Goal: Information Seeking & Learning: Find contact information

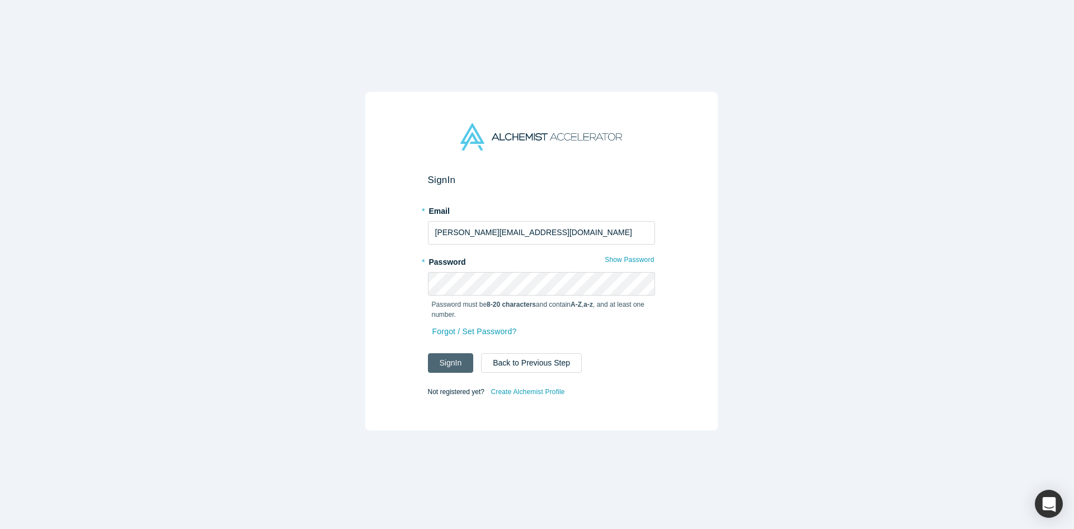
click at [430, 362] on button "Sign In" at bounding box center [451, 363] width 46 height 20
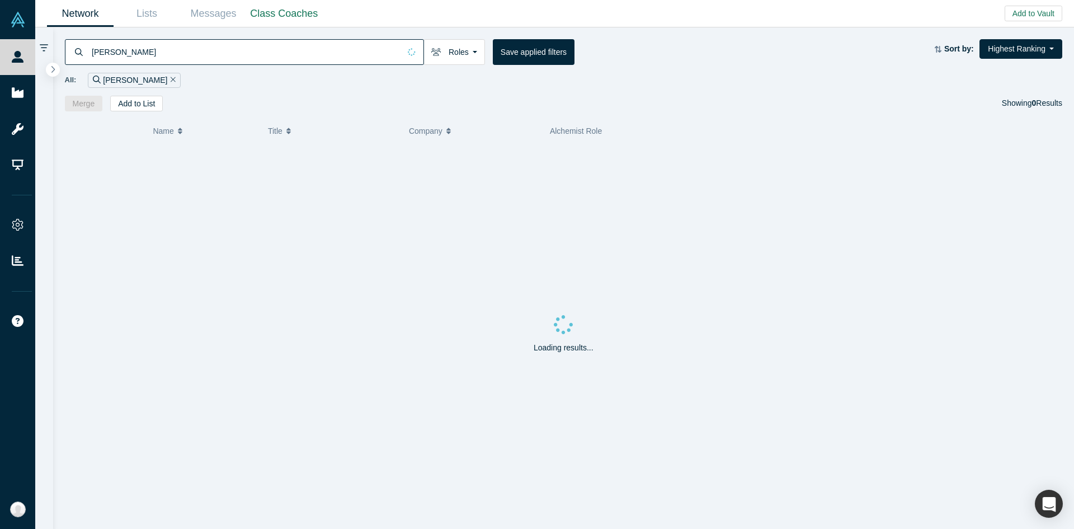
click at [294, 63] on input "[PERSON_NAME]" at bounding box center [245, 52] width 309 height 26
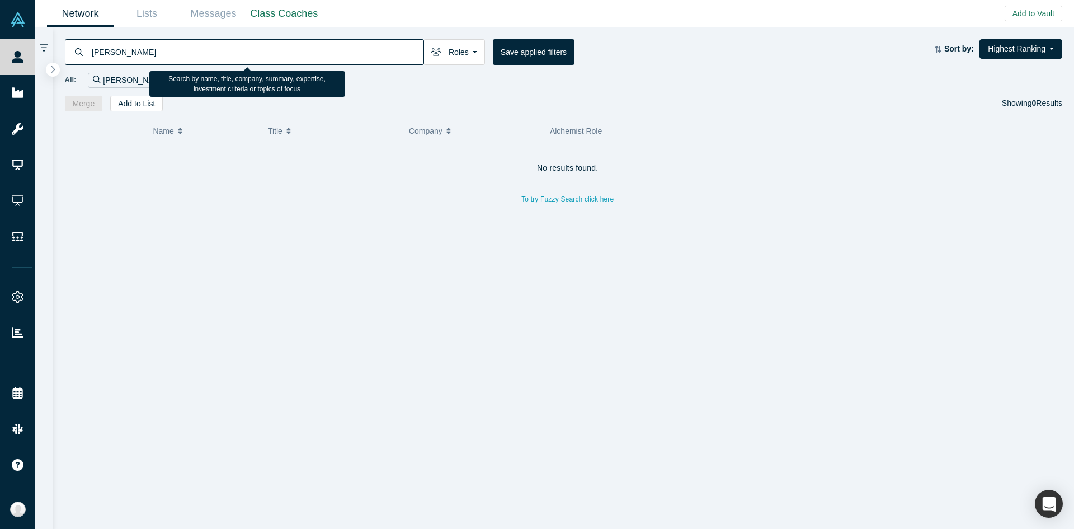
paste input "[PERSON_NAME]"
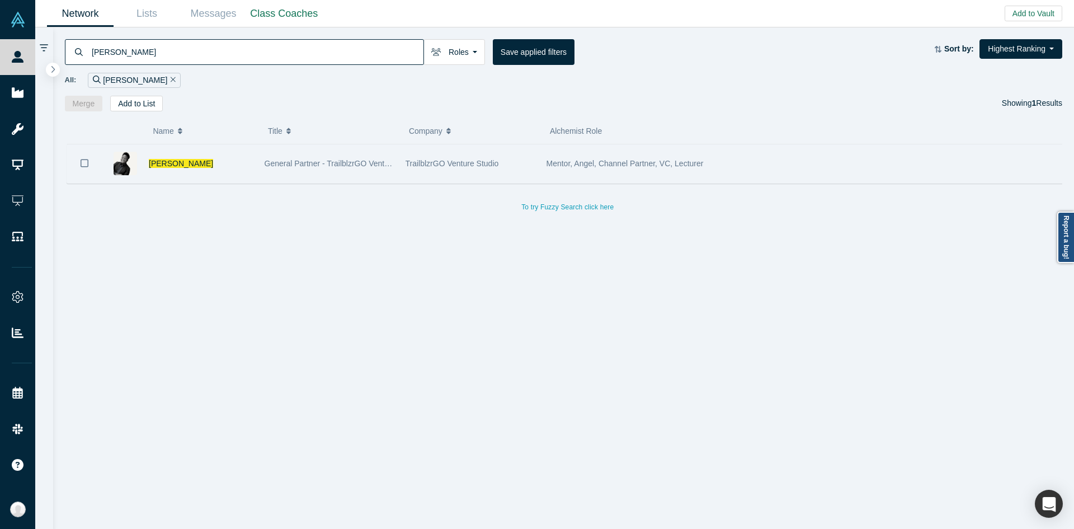
click at [218, 176] on div "[PERSON_NAME]" at bounding box center [201, 163] width 104 height 39
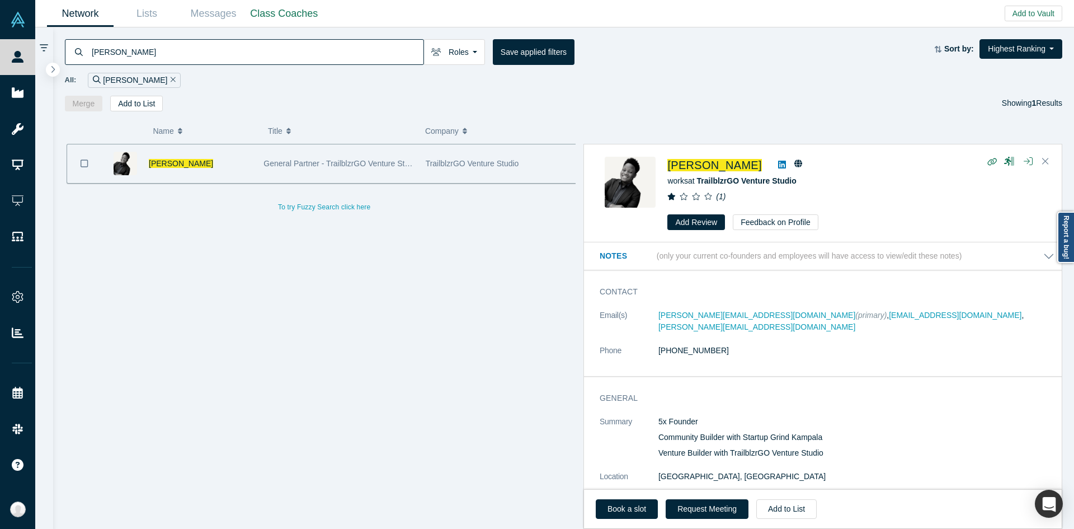
click at [834, 345] on dd "[PHONE_NUMBER]" at bounding box center [857, 351] width 396 height 12
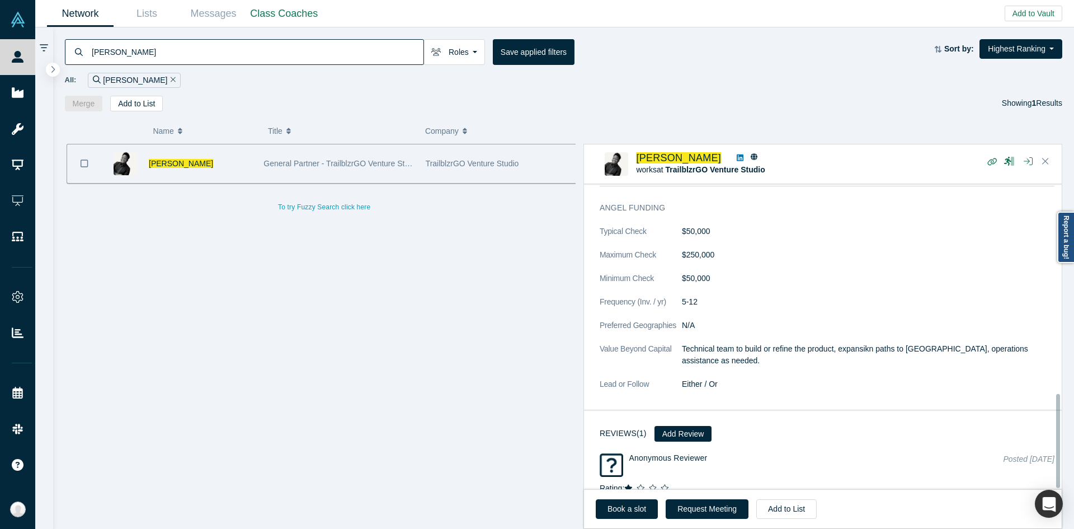
scroll to position [684, 0]
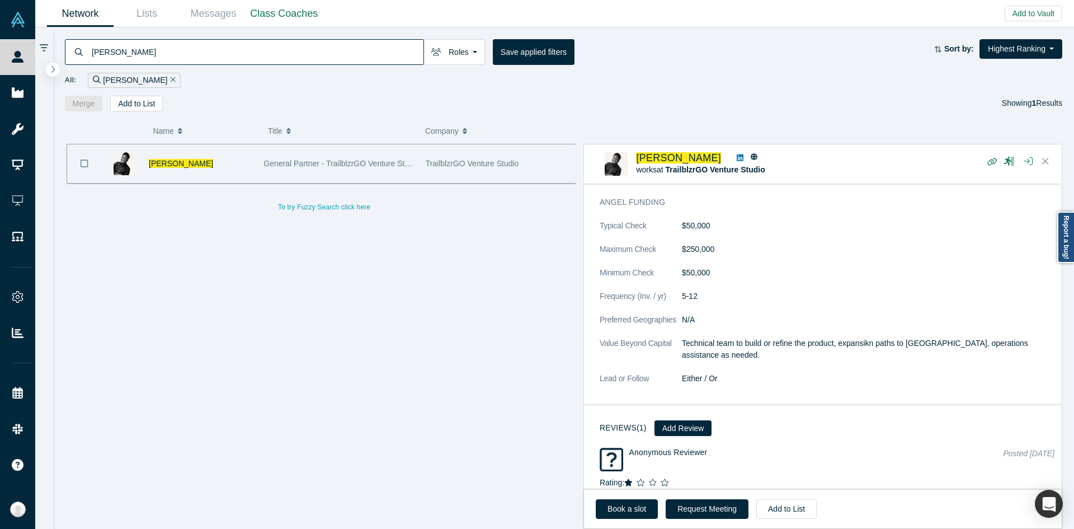
click at [359, 50] on input "[PERSON_NAME]" at bounding box center [257, 52] width 333 height 26
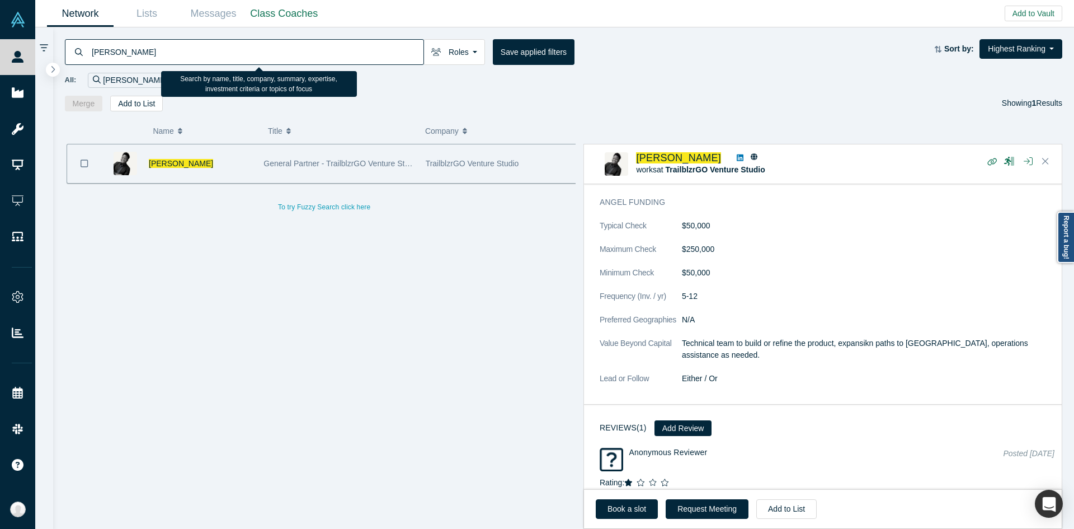
click at [359, 50] on input "[PERSON_NAME]" at bounding box center [257, 52] width 333 height 26
drag, startPoint x: 359, startPoint y: 50, endPoint x: 325, endPoint y: 50, distance: 34.1
click at [325, 50] on input "[PERSON_NAME]" at bounding box center [257, 52] width 333 height 26
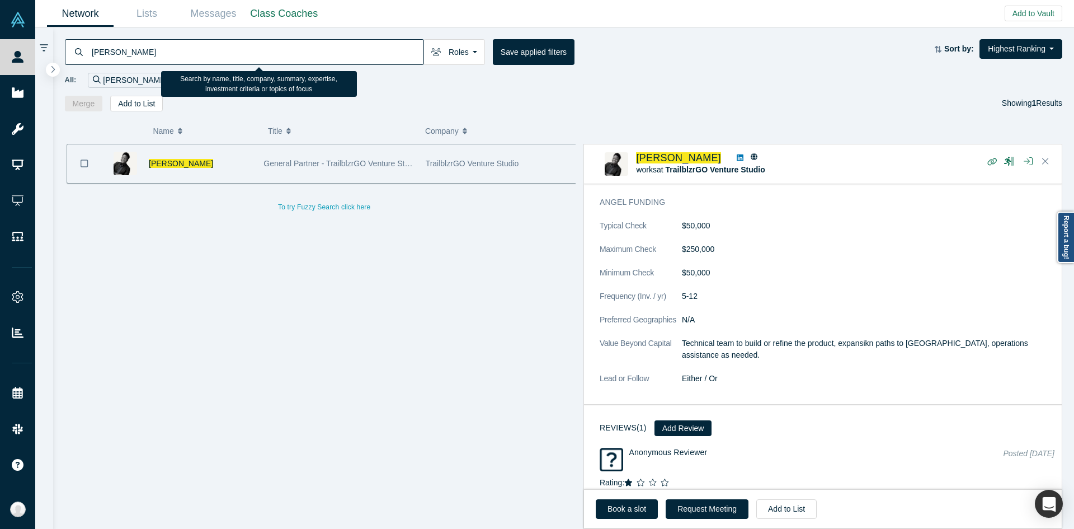
click at [325, 50] on input "[PERSON_NAME]" at bounding box center [257, 52] width 333 height 26
paste input "[PERSON_NAME][EMAIL_ADDRESS][DOMAIN_NAME]"
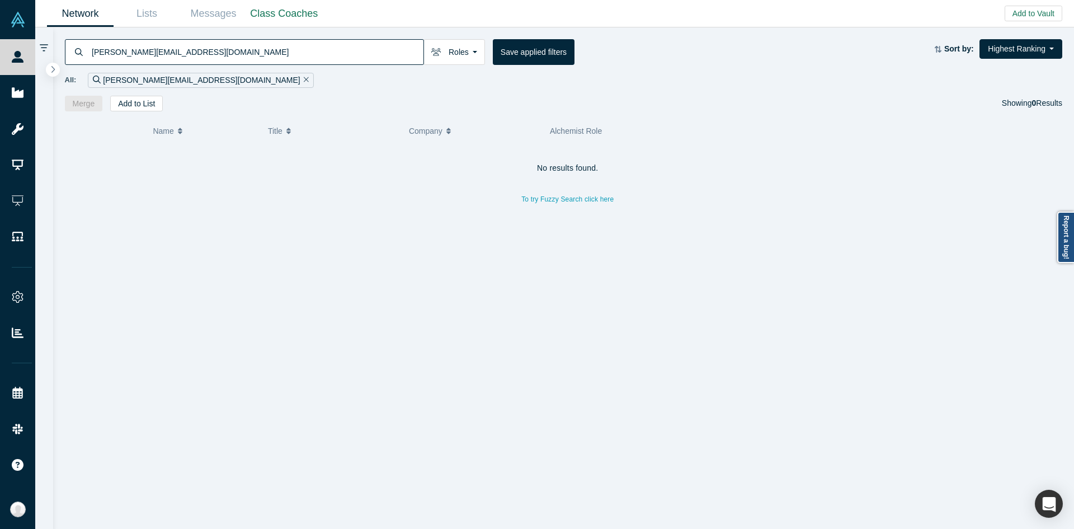
drag, startPoint x: 284, startPoint y: 58, endPoint x: 38, endPoint y: 51, distance: 245.7
click at [38, 51] on div "[PERSON_NAME][EMAIL_ADDRESS][DOMAIN_NAME] Roles Founders Faculty Mentors Alumni…" at bounding box center [554, 277] width 1039 height 501
type input "Nyanzi"
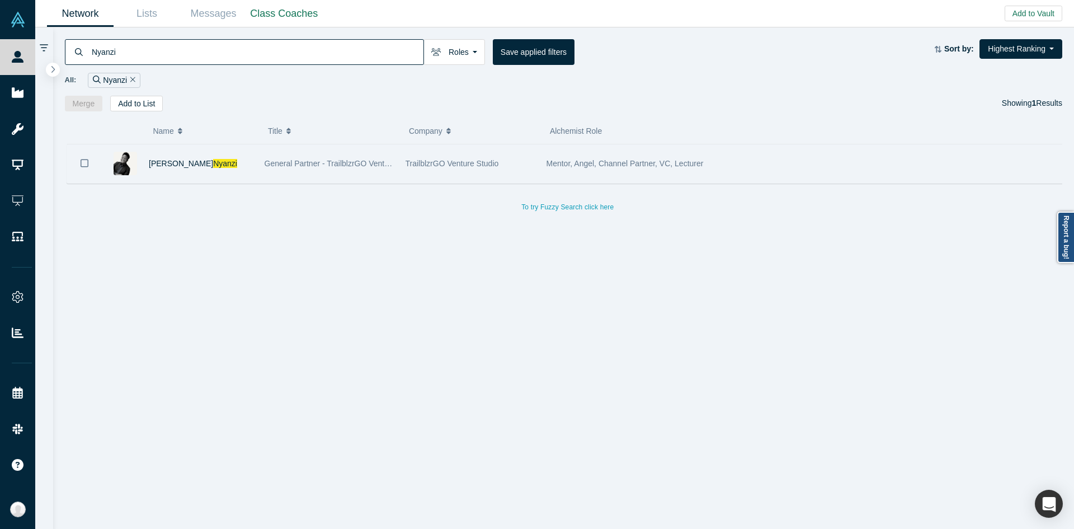
click at [433, 159] on span "TrailblzrGO Venture Studio" at bounding box center [452, 163] width 93 height 9
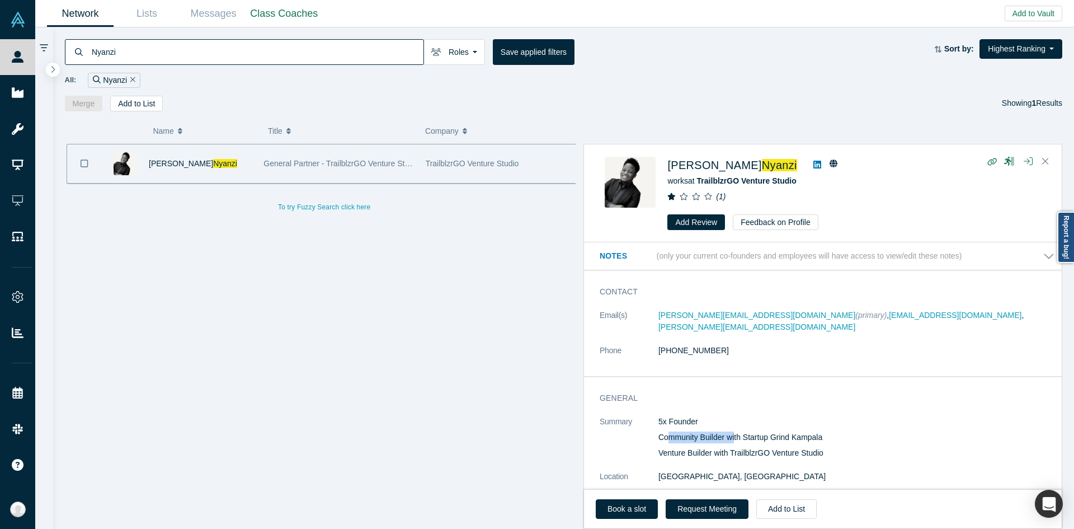
drag, startPoint x: 667, startPoint y: 420, endPoint x: 745, endPoint y: 425, distance: 77.9
click at [743, 431] on p "Community Builder with Startup Grind Kampala" at bounding box center [857, 437] width 396 height 12
click at [751, 431] on p "Community Builder with Startup Grind Kampala" at bounding box center [857, 437] width 396 height 12
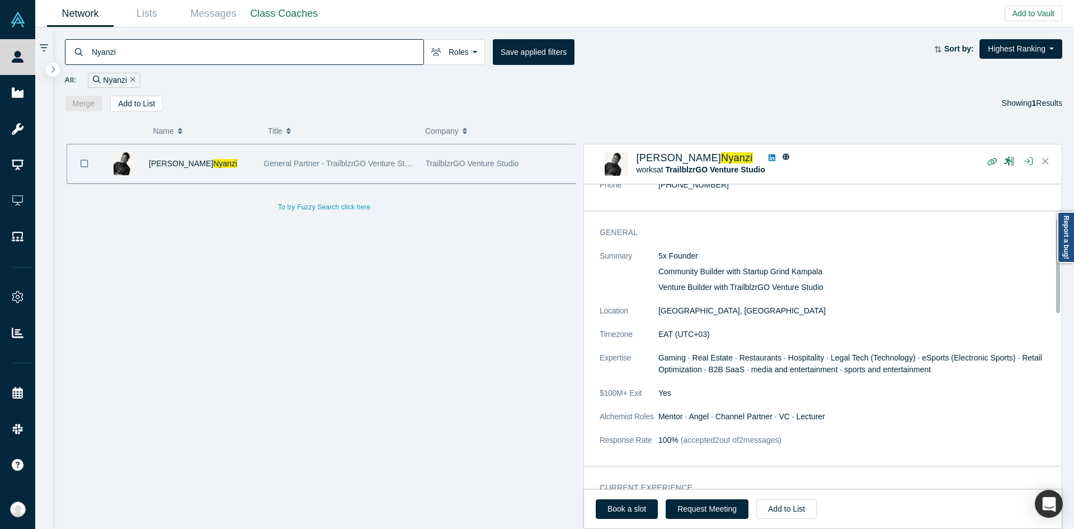
scroll to position [112, 0]
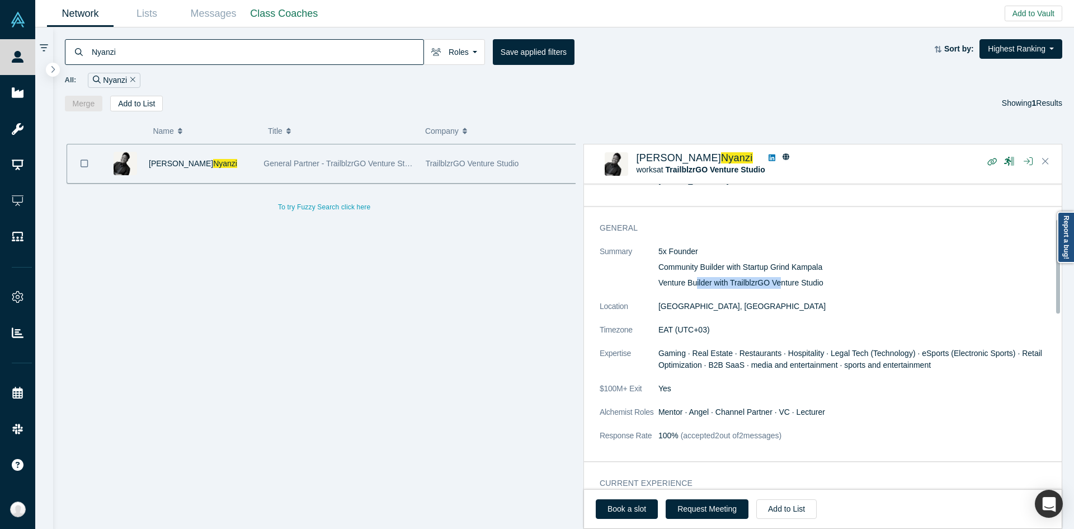
drag, startPoint x: 706, startPoint y: 266, endPoint x: 787, endPoint y: 270, distance: 80.6
click at [786, 277] on p "Venture Builder with TrailblzrGO Venture Studio" at bounding box center [857, 283] width 396 height 12
click at [787, 277] on p "Venture Builder with TrailblzrGO Venture Studio" at bounding box center [857, 283] width 396 height 12
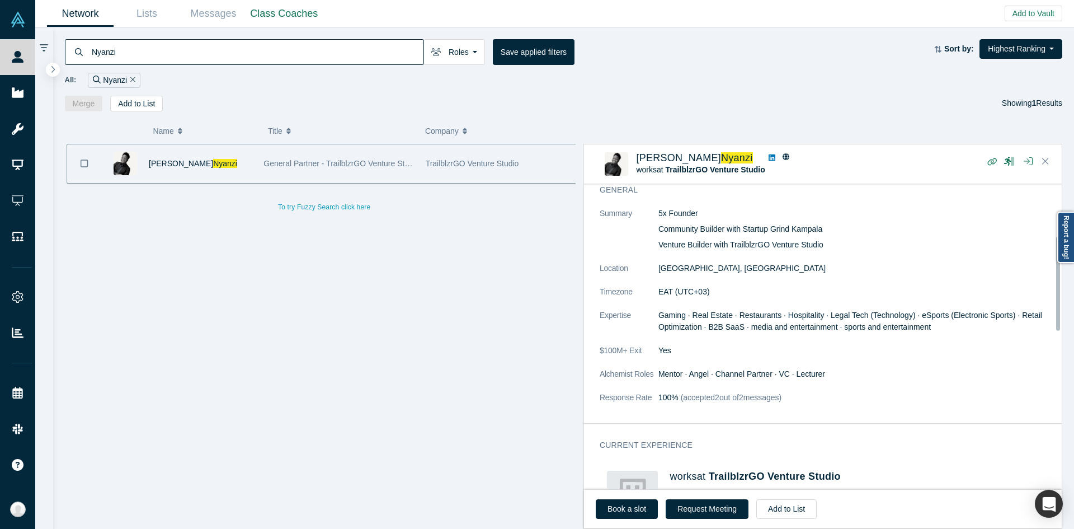
scroll to position [168, 0]
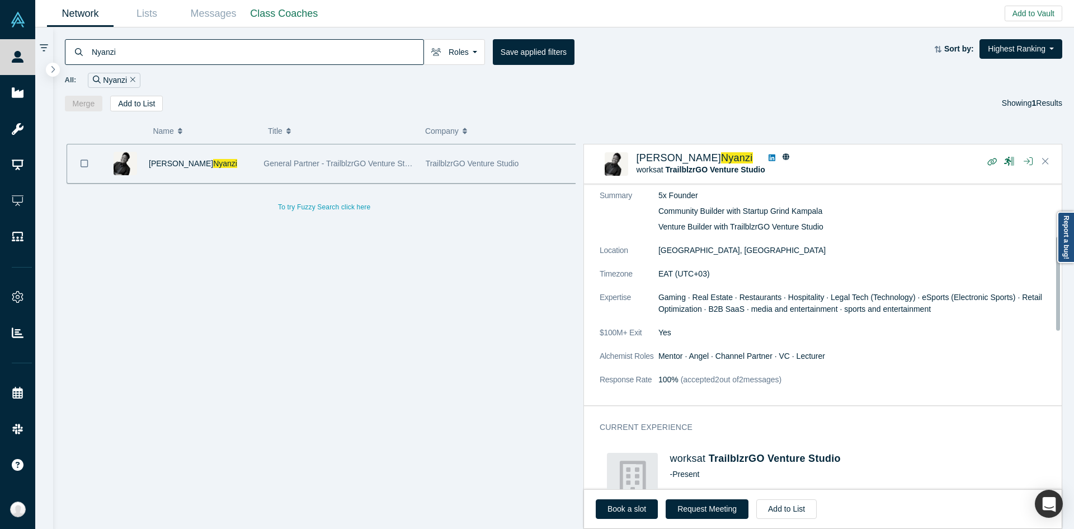
click at [667, 375] on span "100%" at bounding box center [669, 379] width 20 height 9
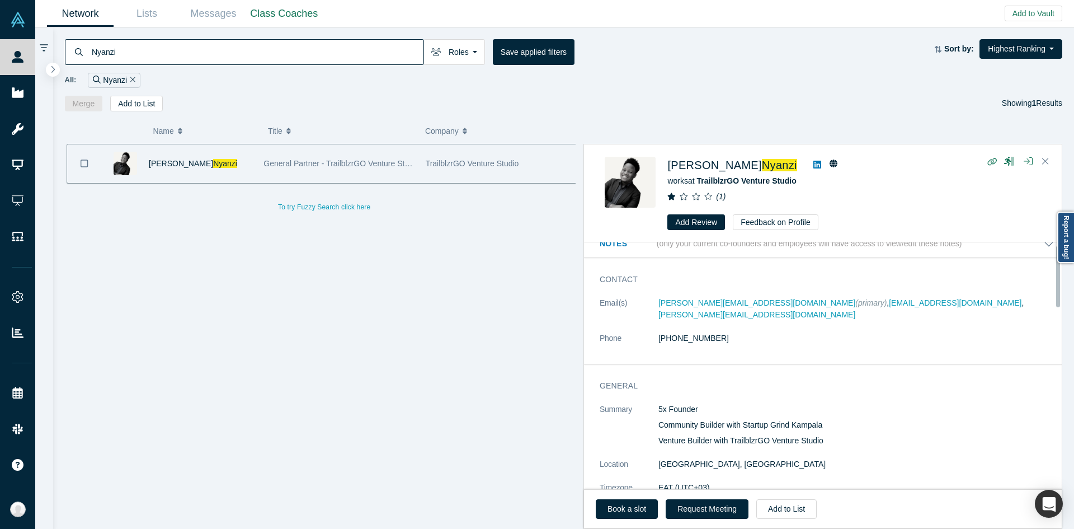
scroll to position [0, 0]
